Goal: Find contact information: Find contact information

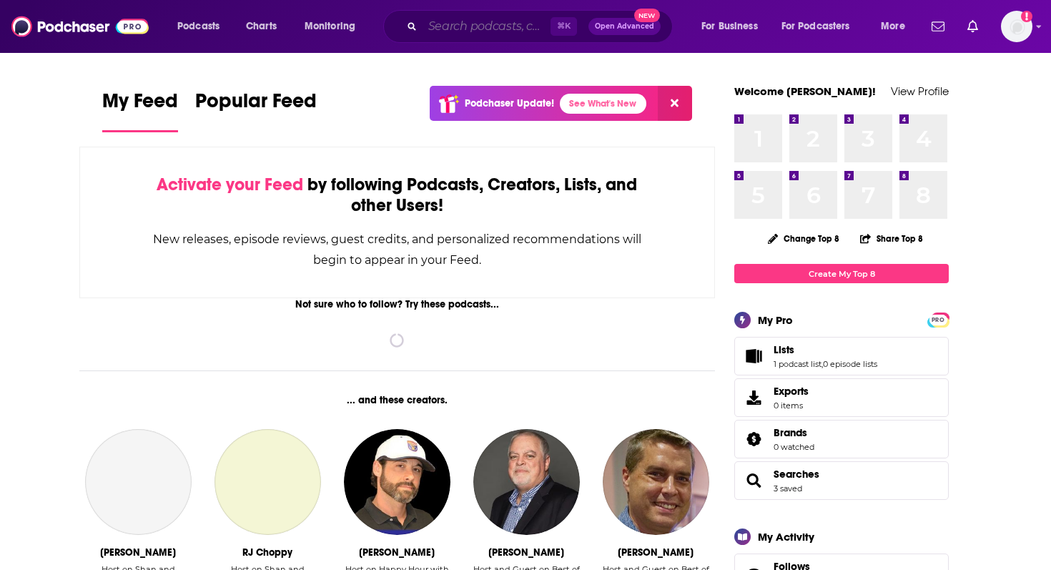
click at [476, 19] on input "Search podcasts, credits, & more..." at bounding box center [486, 26] width 128 height 23
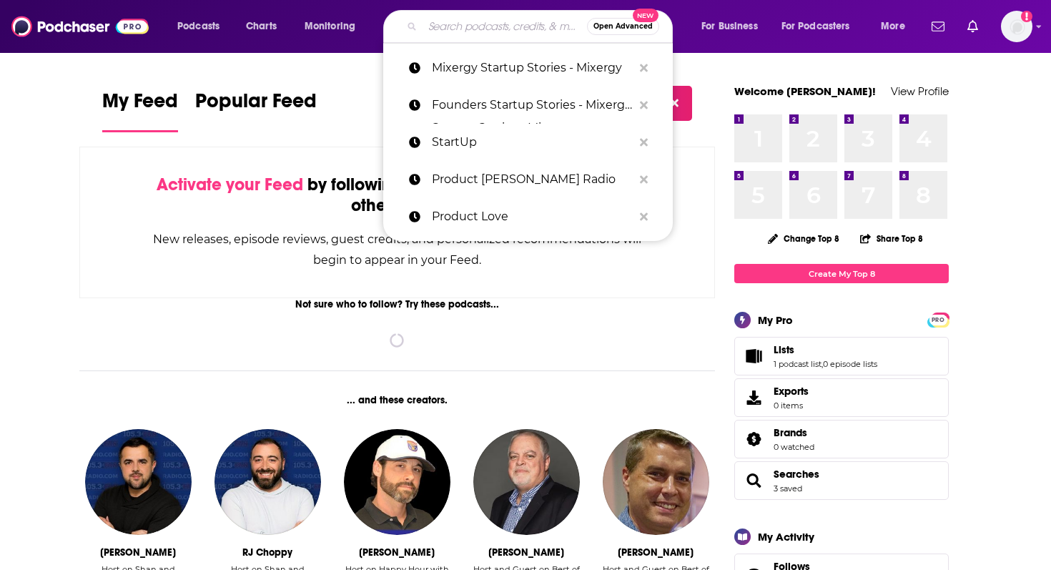
paste input "[EMAIL_ADDRESS][DOMAIN_NAME]"
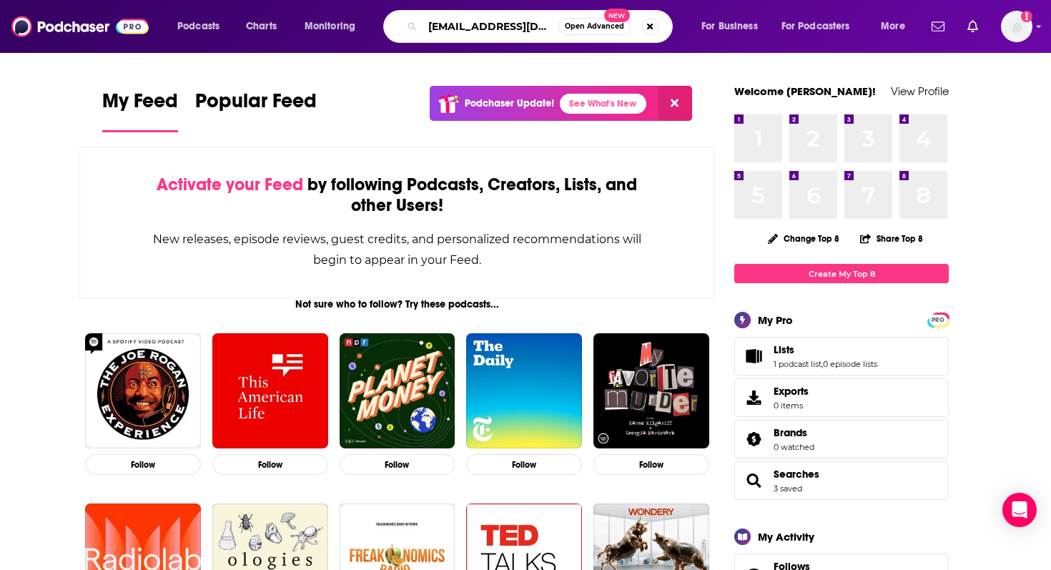
click at [446, 35] on input "[EMAIL_ADDRESS][DOMAIN_NAME]" at bounding box center [490, 26] width 136 height 23
type input "cxotalk"
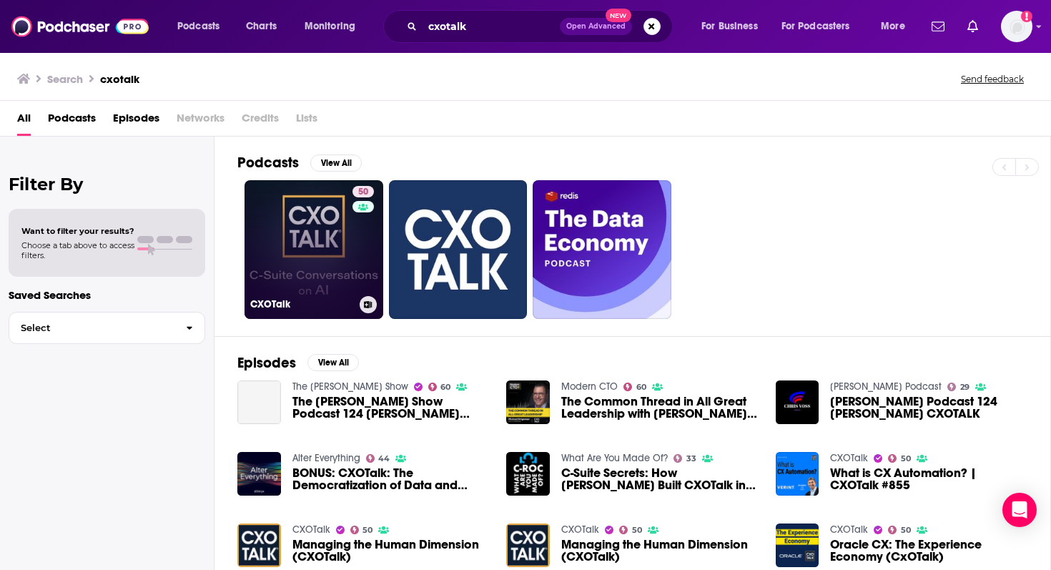
click at [347, 287] on link "50 CXOTalk" at bounding box center [313, 249] width 139 height 139
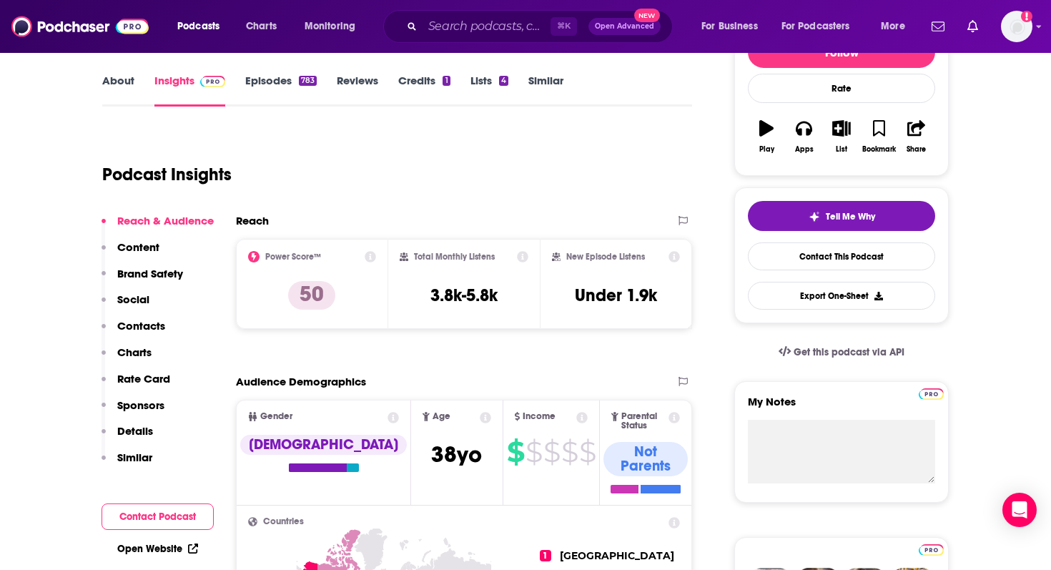
scroll to position [254, 0]
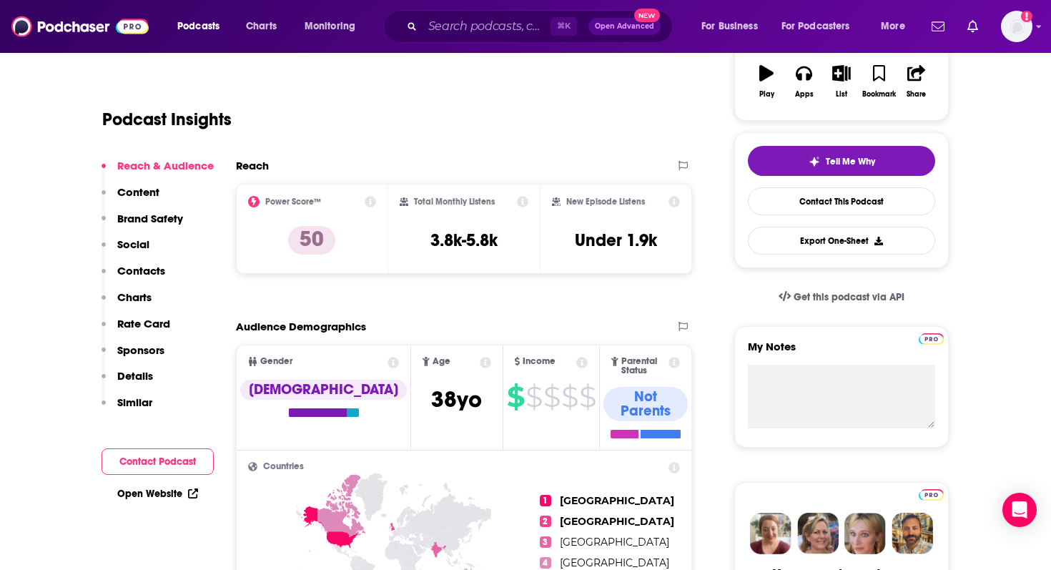
click at [143, 271] on p "Contacts" at bounding box center [141, 271] width 48 height 14
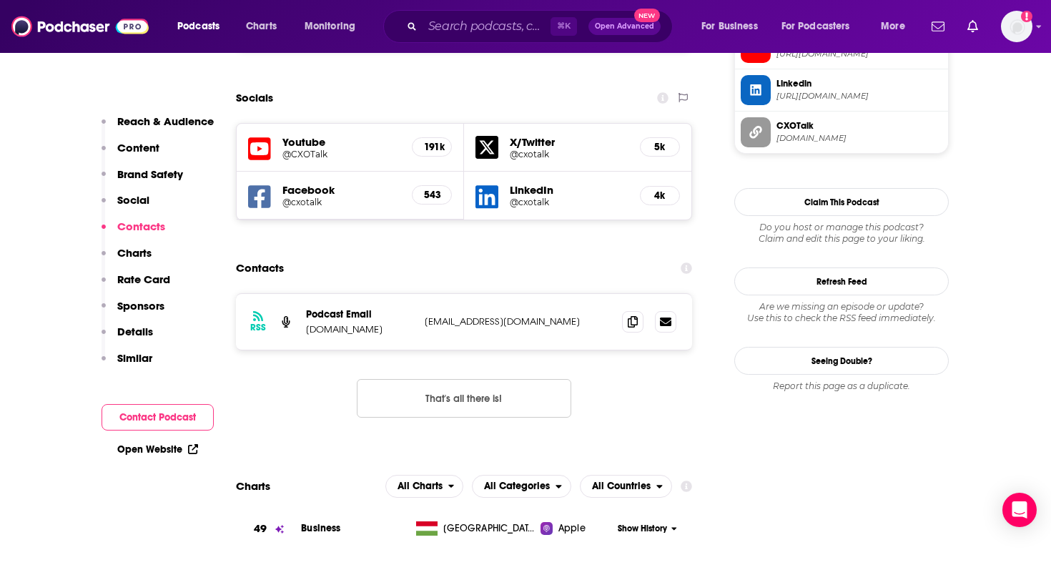
scroll to position [1361, 0]
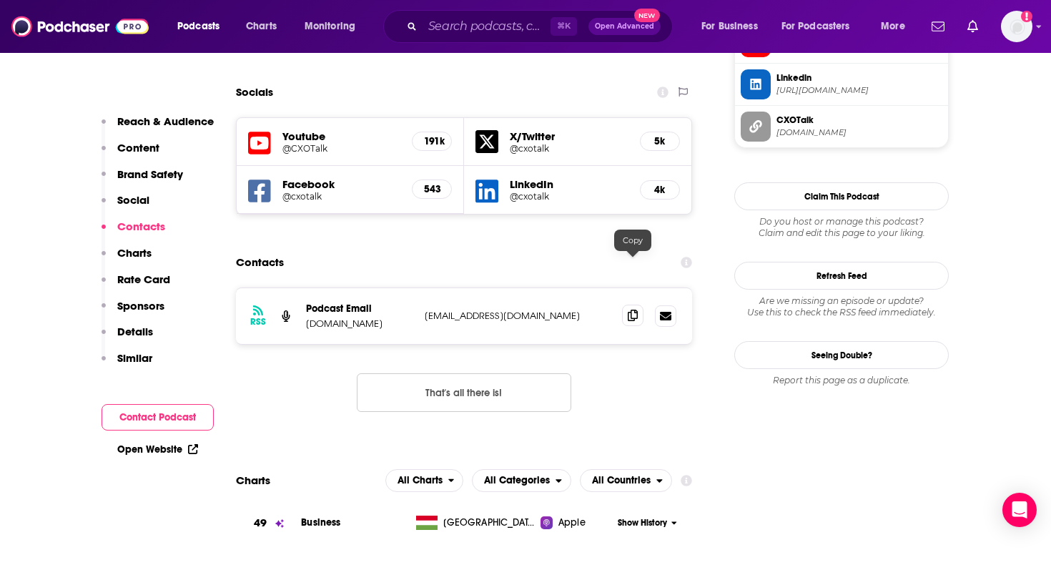
click at [628, 310] on icon at bounding box center [633, 315] width 10 height 11
